Goal: Find specific page/section

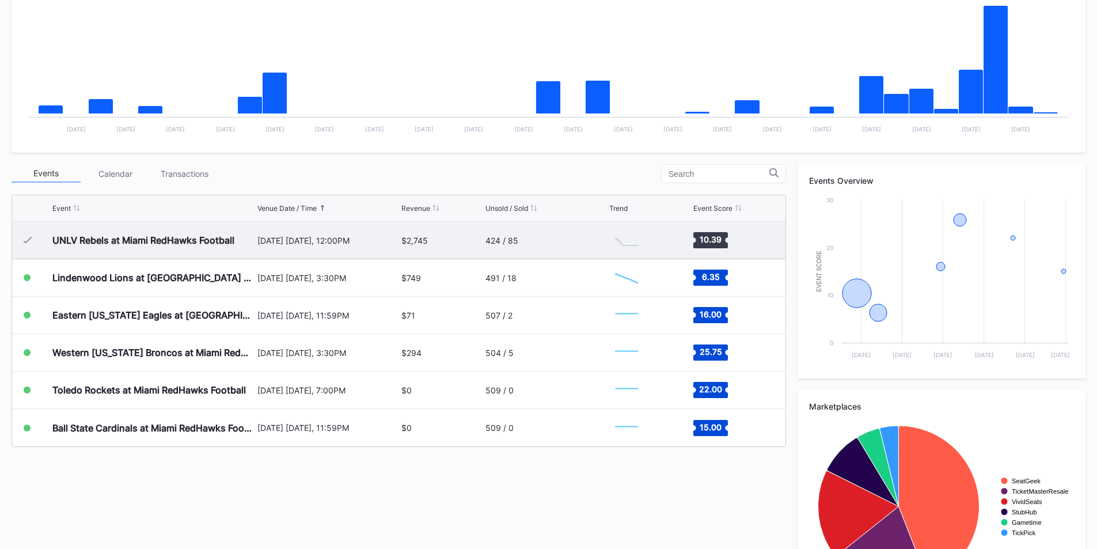
scroll to position [288, 0]
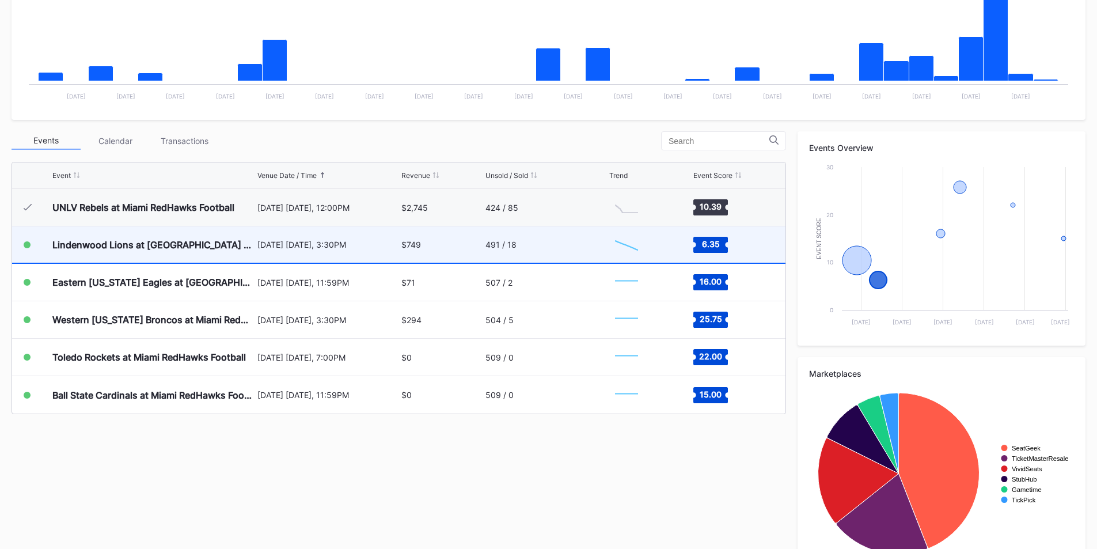
click at [444, 248] on div "$749" at bounding box center [442, 244] width 81 height 36
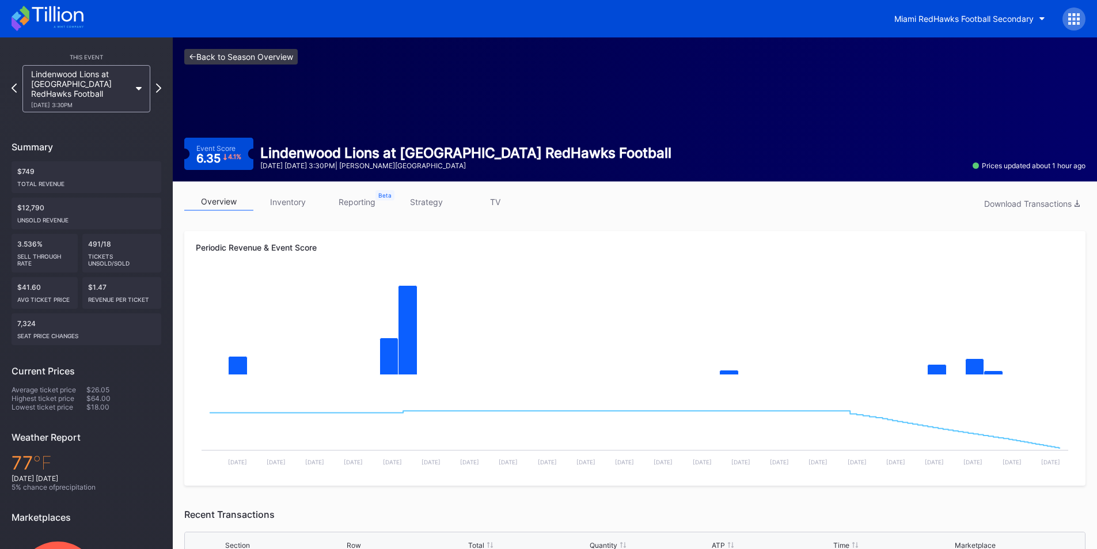
click at [194, 58] on link "<- Back to Season Overview" at bounding box center [240, 57] width 113 height 16
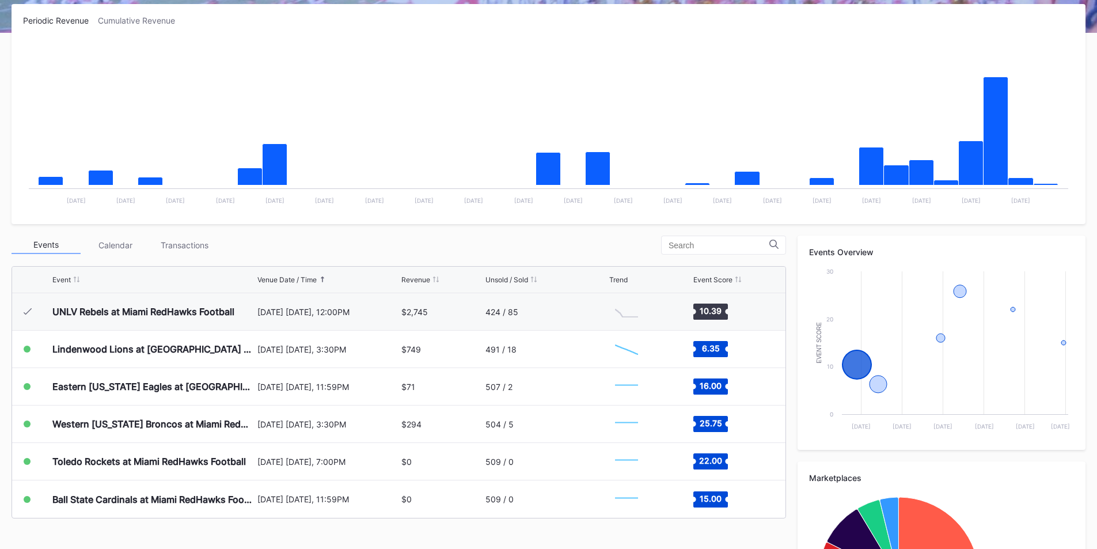
scroll to position [288, 0]
